Goal: Transaction & Acquisition: Purchase product/service

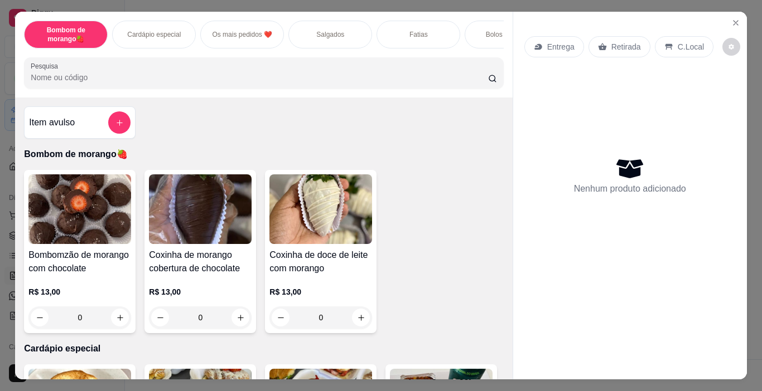
click at [425, 28] on div "Fatias" at bounding box center [418, 35] width 84 height 28
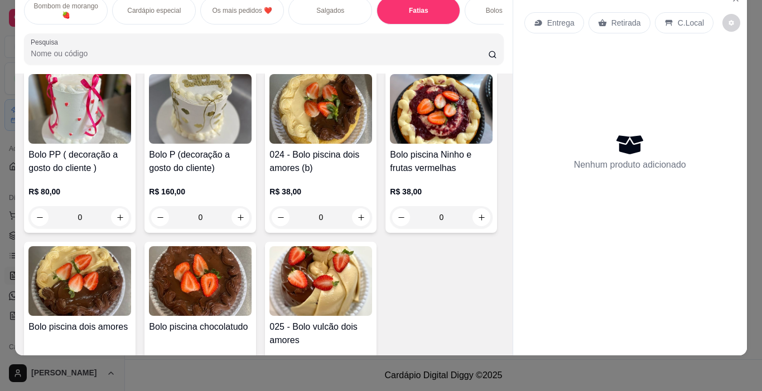
scroll to position [1725, 0]
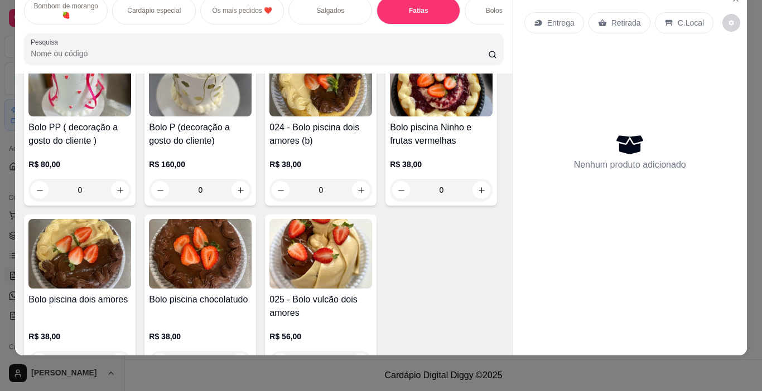
type input "1"
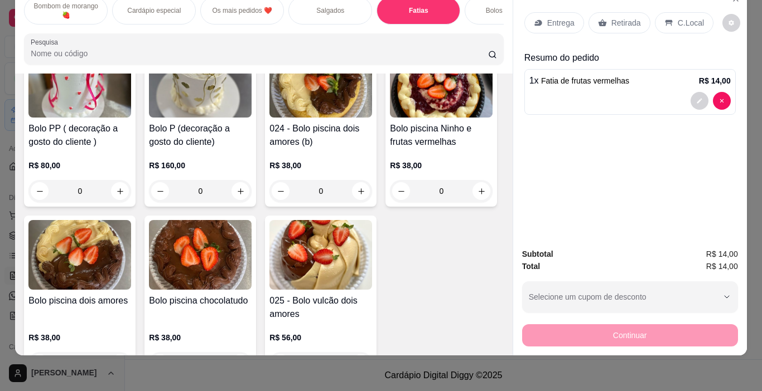
click at [622, 17] on p "Retirada" at bounding box center [626, 22] width 30 height 11
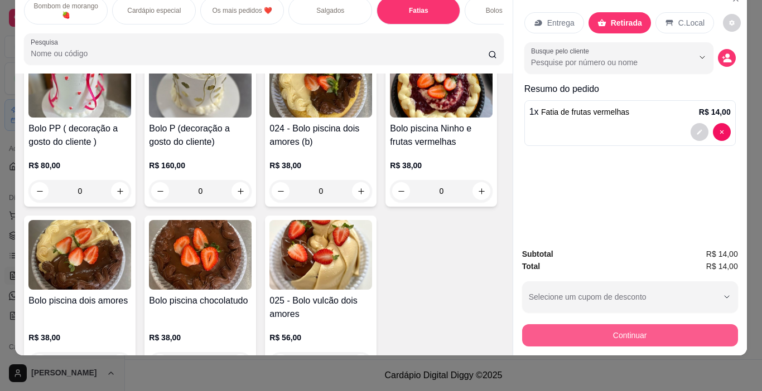
click at [636, 328] on button "Continuar" at bounding box center [630, 335] width 216 height 22
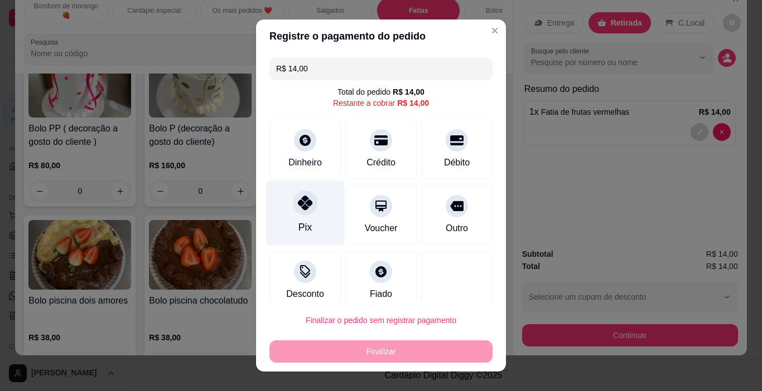
click at [290, 220] on div "Pix" at bounding box center [305, 213] width 79 height 65
type input "R$ 0,00"
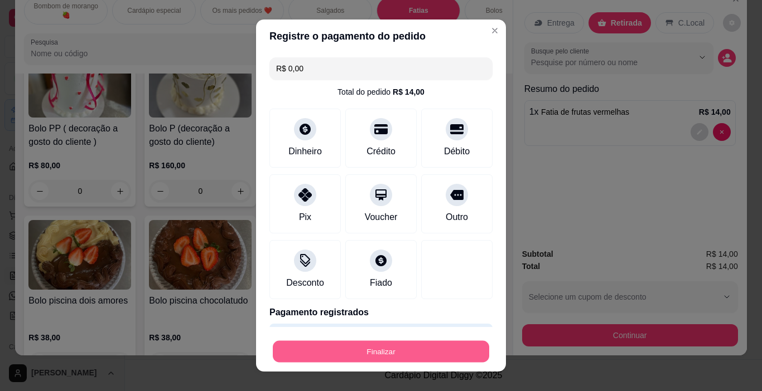
click at [398, 351] on button "Finalizar" at bounding box center [381, 352] width 216 height 22
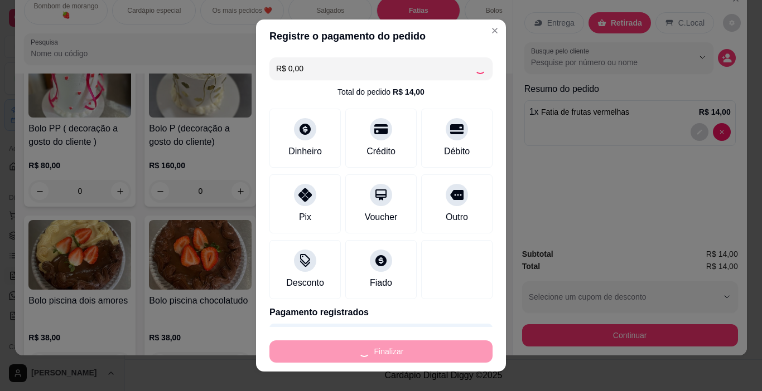
type input "0"
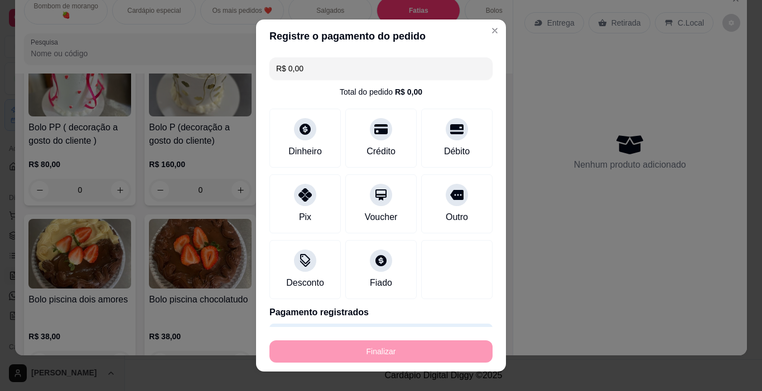
type input "-R$ 14,00"
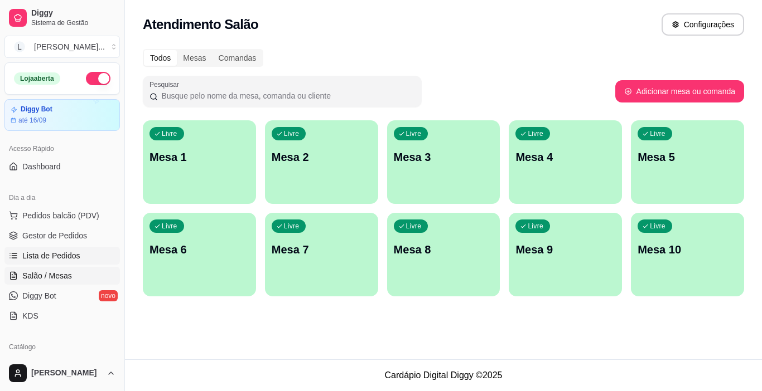
click at [68, 254] on span "Lista de Pedidos" at bounding box center [51, 255] width 58 height 11
click at [69, 256] on span "Lista de Pedidos" at bounding box center [51, 255] width 58 height 11
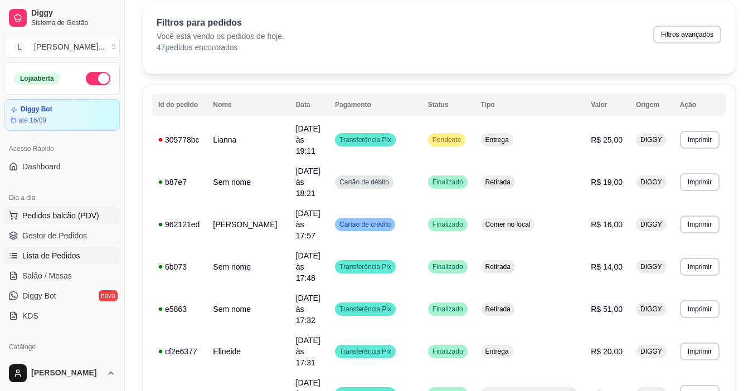
click at [83, 216] on span "Pedidos balcão (PDV)" at bounding box center [60, 215] width 77 height 11
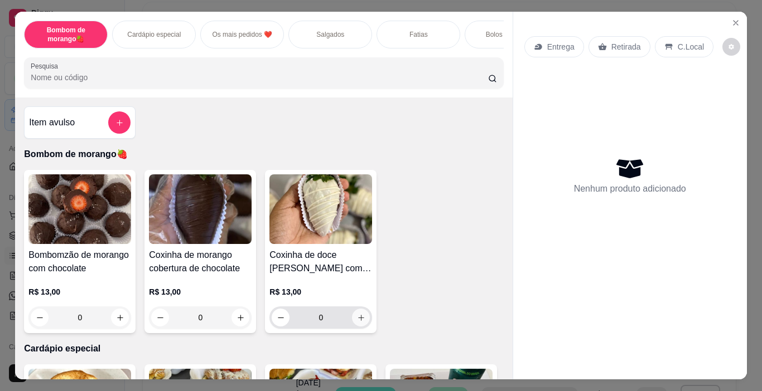
click at [352, 325] on button "increase-product-quantity" at bounding box center [361, 318] width 18 height 18
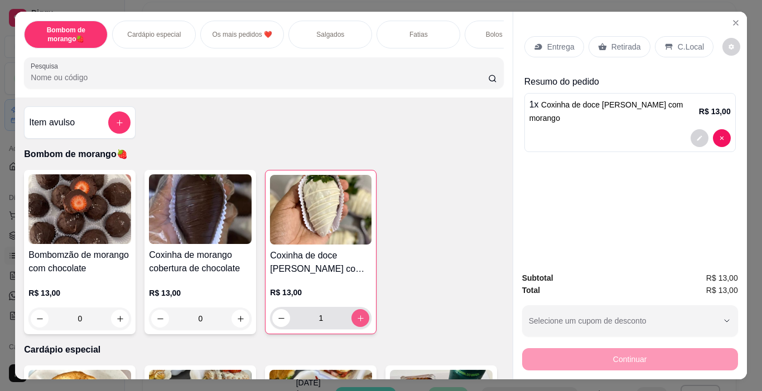
type input "1"
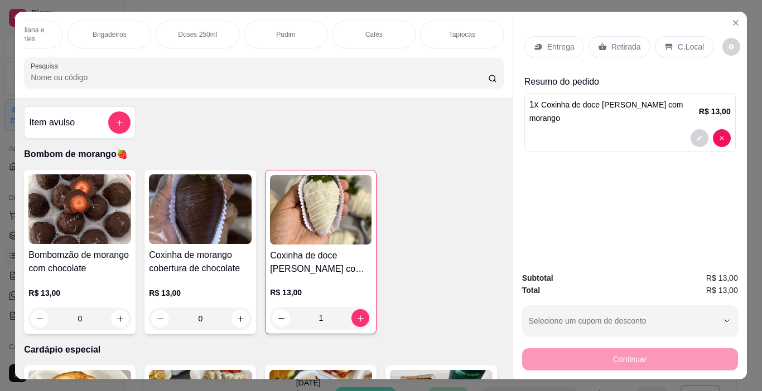
scroll to position [0, 796]
click at [250, 34] on div "Pudim" at bounding box center [239, 35] width 84 height 28
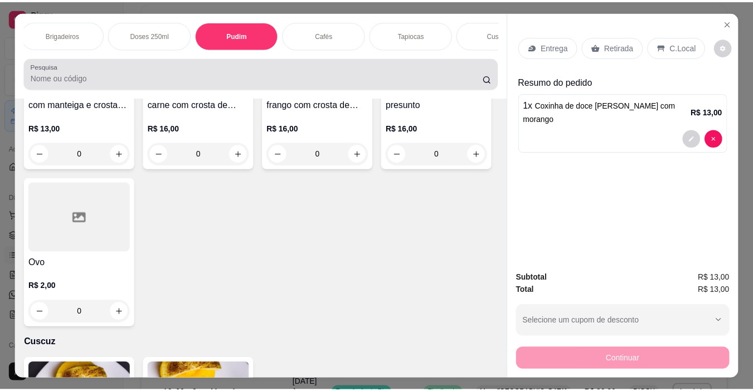
scroll to position [28, 0]
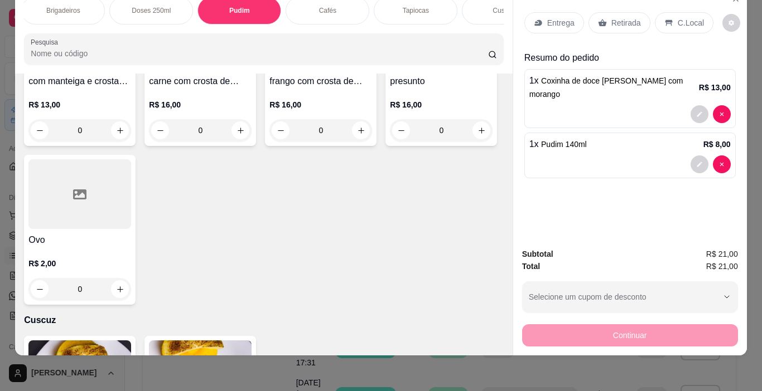
type input "1"
click at [611, 17] on p "Retirada" at bounding box center [626, 22] width 30 height 11
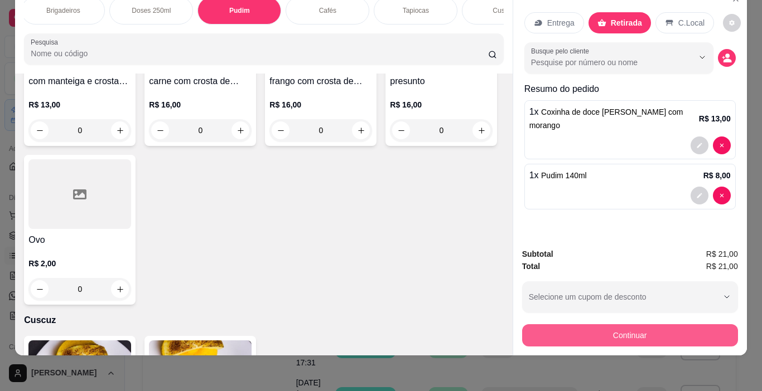
click at [576, 324] on button "Continuar" at bounding box center [630, 335] width 216 height 22
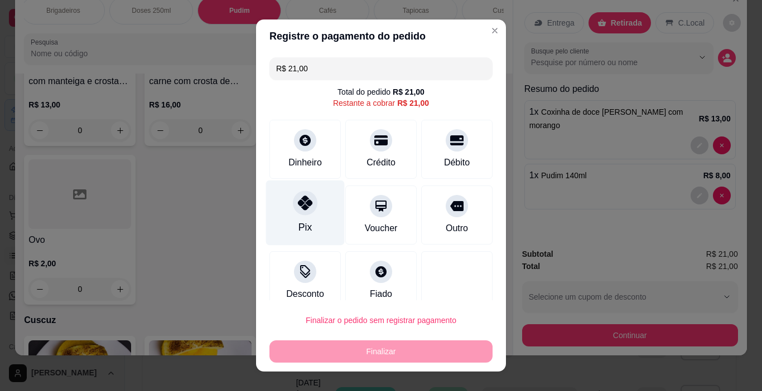
click at [317, 210] on div "Pix" at bounding box center [305, 213] width 79 height 65
type input "R$ 0,00"
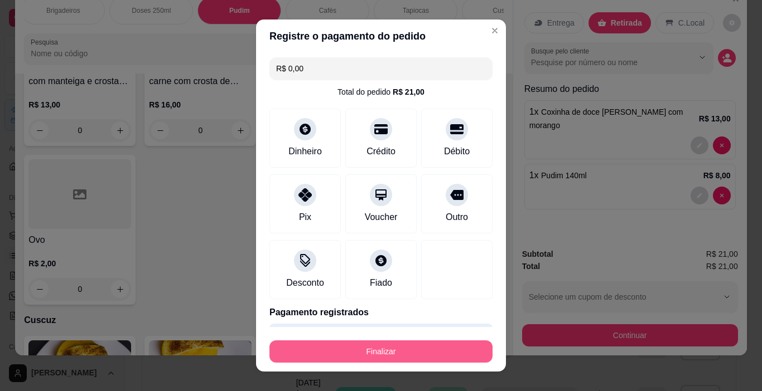
click at [362, 352] on button "Finalizar" at bounding box center [380, 352] width 223 height 22
